Goal: Task Accomplishment & Management: Manage account settings

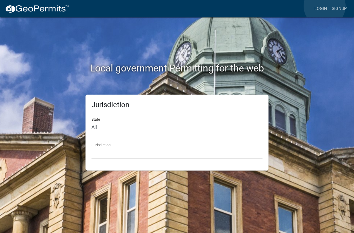
click at [325, 6] on link "Login" at bounding box center [320, 8] width 17 height 11
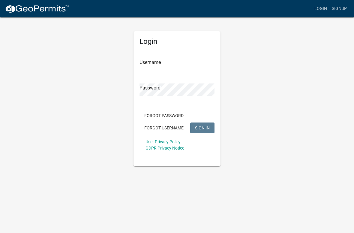
click at [151, 58] on input "Username" at bounding box center [176, 64] width 75 height 12
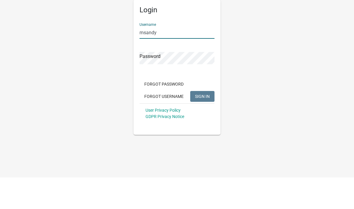
type input "msandy"
click at [153, 75] on div "Password" at bounding box center [176, 85] width 75 height 21
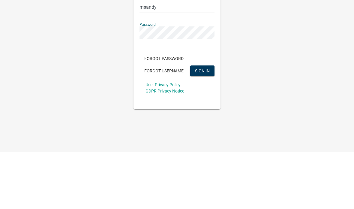
click at [202, 122] on button "SIGN IN" at bounding box center [202, 127] width 24 height 11
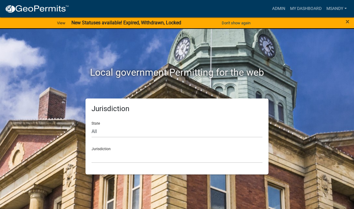
click at [348, 20] on span "×" at bounding box center [347, 21] width 4 height 8
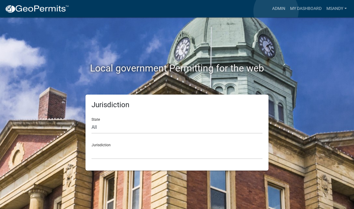
click at [276, 11] on link "Admin" at bounding box center [279, 8] width 18 height 11
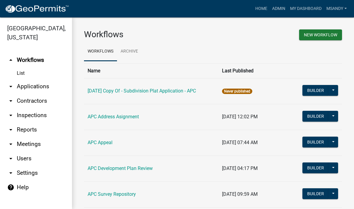
click at [26, 88] on link "arrow_drop_down Applications" at bounding box center [36, 86] width 72 height 14
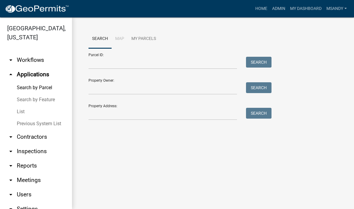
click at [19, 110] on link "List" at bounding box center [36, 112] width 72 height 12
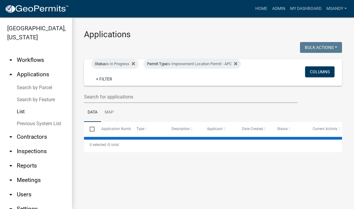
select select "3: 100"
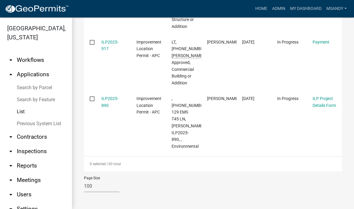
scroll to position [1900, 0]
click at [107, 108] on link "ILP2025-890" at bounding box center [109, 102] width 17 height 12
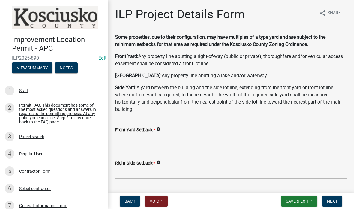
click at [157, 198] on button "Void" at bounding box center [156, 200] width 23 height 11
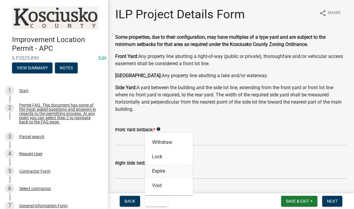
click at [159, 170] on button "Expire" at bounding box center [169, 171] width 48 height 14
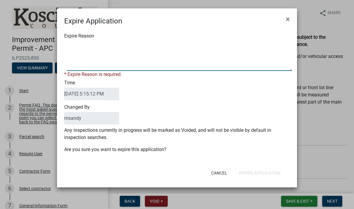
click at [83, 45] on textarea "Expire Reason" at bounding box center [179, 56] width 225 height 30
type textarea "Permit not submitted [DATE]"
click at [169, 37] on div "Expire Reason * Expire Reason is required." at bounding box center [177, 55] width 234 height 46
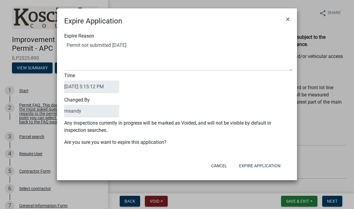
click at [261, 165] on button "Expire Application" at bounding box center [259, 165] width 51 height 11
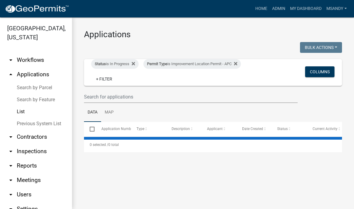
select select "3: 100"
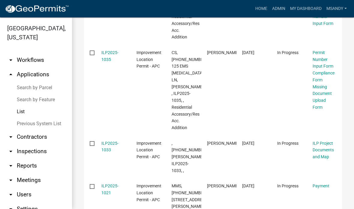
scroll to position [754, 0]
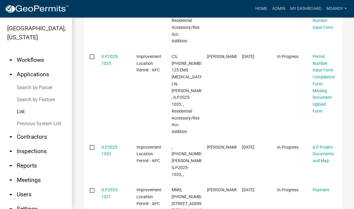
click at [106, 54] on link "ILP2025-1035" at bounding box center [109, 60] width 17 height 12
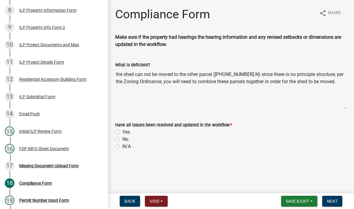
scroll to position [225, 0]
click at [36, 164] on div "Missing Document Upload Form" at bounding box center [48, 165] width 59 height 4
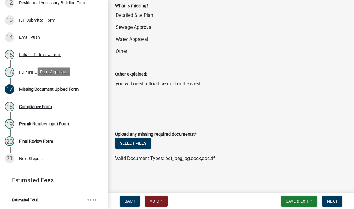
scroll to position [301, 0]
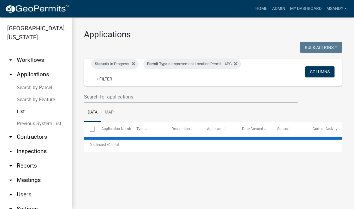
select select "3: 100"
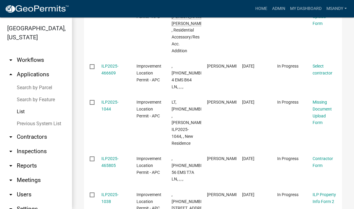
scroll to position [473, 0]
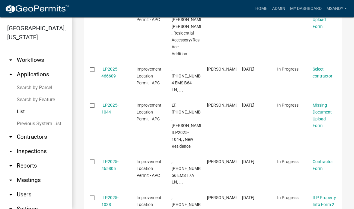
click at [108, 103] on link "ILP2025-1044" at bounding box center [109, 109] width 17 height 12
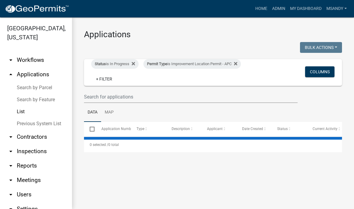
select select "3: 100"
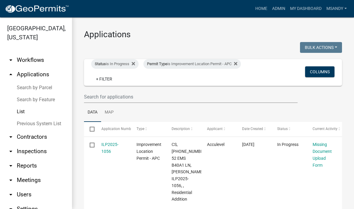
click at [110, 147] on link "ILP2025-1056" at bounding box center [109, 148] width 17 height 12
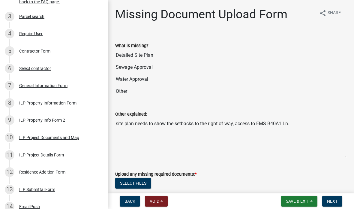
scroll to position [135, 0]
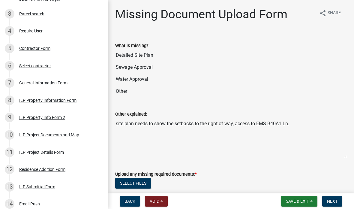
click at [39, 133] on div "ILP Project Documents and Map" at bounding box center [49, 135] width 60 height 4
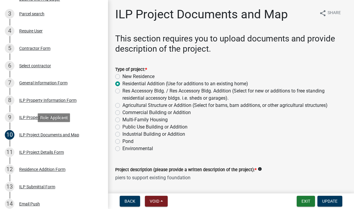
scroll to position [0, 0]
click at [31, 98] on div "ILP Property Information Form" at bounding box center [47, 100] width 57 height 4
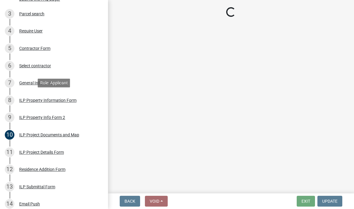
select select "8aeb2c27-db4f-4f65-83dd-c512a3678cb2"
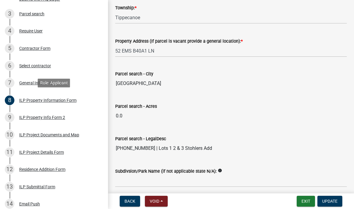
scroll to position [468, 0]
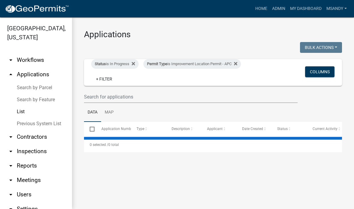
select select "3: 100"
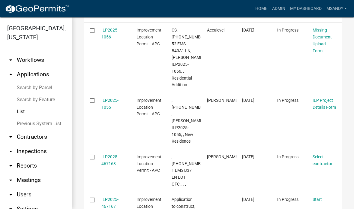
scroll to position [115, 0]
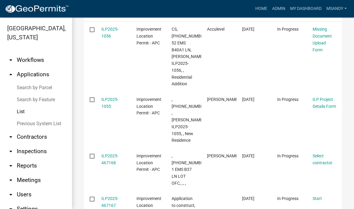
click at [105, 97] on link "ILP2025-1055" at bounding box center [109, 103] width 17 height 12
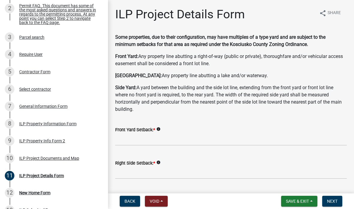
scroll to position [100, 0]
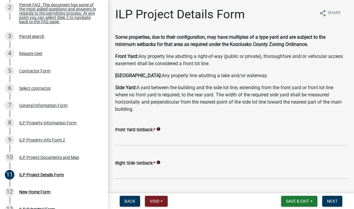
click at [28, 118] on div "8 ILP Property Information Form" at bounding box center [52, 123] width 94 height 10
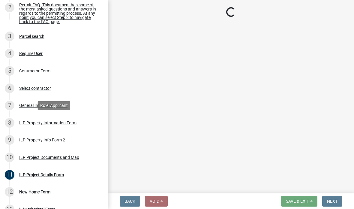
select select "43c67e15-aa71-4662-a612-5084d59379d6"
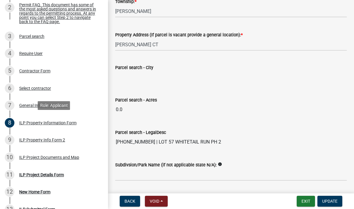
scroll to position [473, 0]
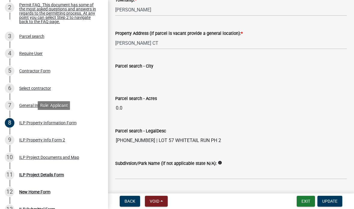
click at [32, 155] on div "ILP Project Documents and Map" at bounding box center [49, 157] width 60 height 4
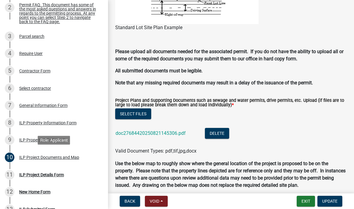
scroll to position [559, 0]
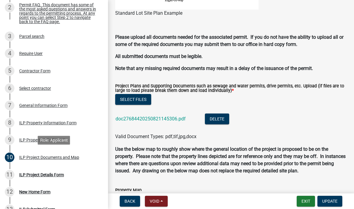
click at [126, 121] on link "doc27684420250821145306.pdf" at bounding box center [150, 119] width 70 height 6
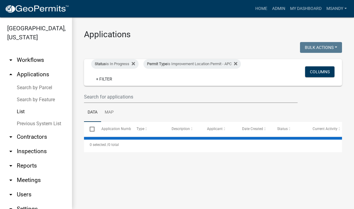
select select "3: 100"
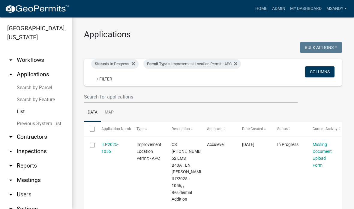
click at [27, 85] on link "Search by Parcel" at bounding box center [36, 88] width 72 height 12
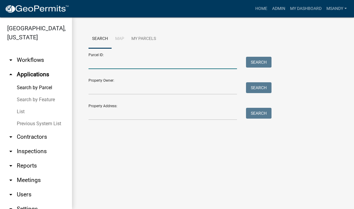
click at [92, 61] on input "Parcel ID:" at bounding box center [162, 63] width 148 height 12
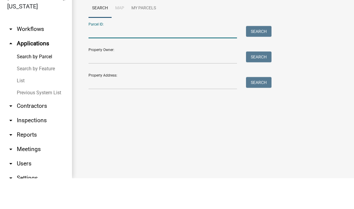
paste input "[PHONE_NUMBER] |"
type input "[PHONE_NUMBER]"
click at [268, 57] on button "Search" at bounding box center [258, 62] width 25 height 11
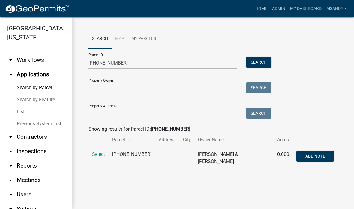
click at [99, 151] on span "Select" at bounding box center [98, 154] width 13 height 6
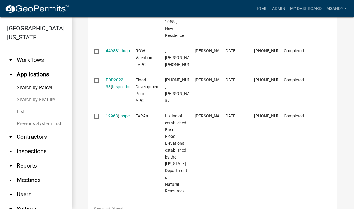
scroll to position [267, 0]
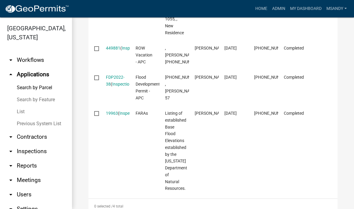
click at [111, 111] on link "19963" at bounding box center [112, 113] width 12 height 5
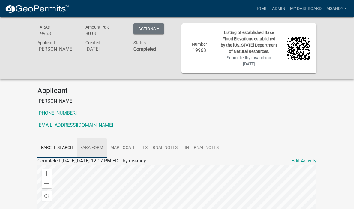
click at [89, 150] on link "FARA Form" at bounding box center [92, 147] width 30 height 19
